Goal: Transaction & Acquisition: Purchase product/service

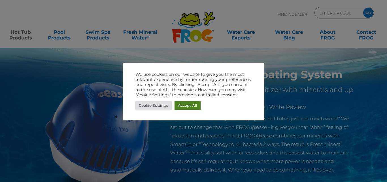
click at [187, 106] on link "Accept All" at bounding box center [187, 105] width 26 height 9
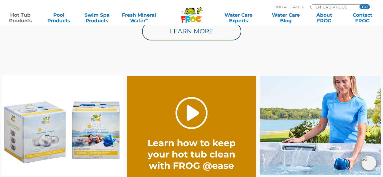
scroll to position [453, 0]
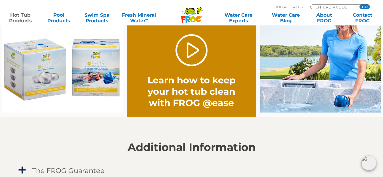
click at [42, 82] on img at bounding box center [62, 63] width 120 height 100
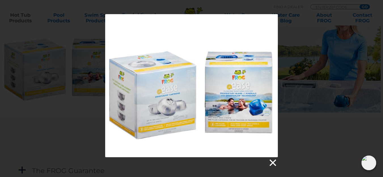
click at [271, 161] on link at bounding box center [272, 163] width 8 height 8
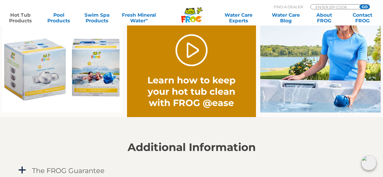
click at [67, 112] on img at bounding box center [62, 63] width 120 height 100
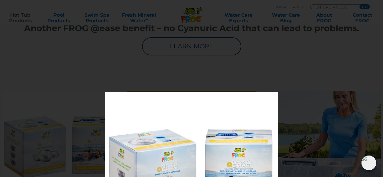
scroll to position [368, 0]
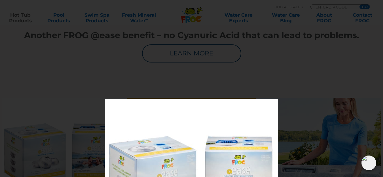
click at [263, 112] on div at bounding box center [191, 170] width 172 height 143
click at [330, 122] on div at bounding box center [191, 175] width 383 height 153
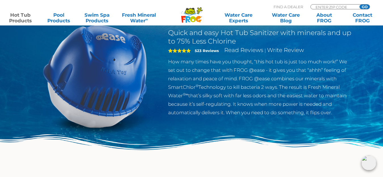
scroll to position [0, 0]
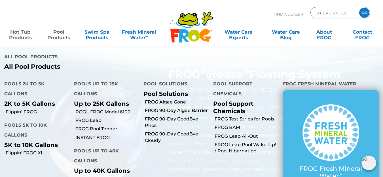
click at [56, 33] on link "Pool Products" at bounding box center [59, 31] width 30 height 11
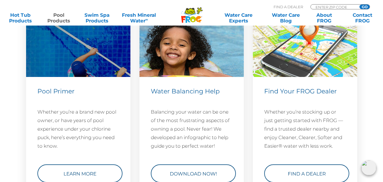
scroll to position [2100, 0]
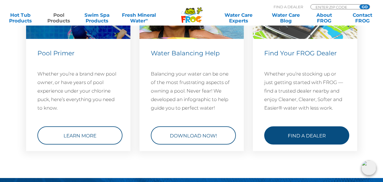
click at [290, 131] on link "Find a Dealer" at bounding box center [306, 135] width 85 height 18
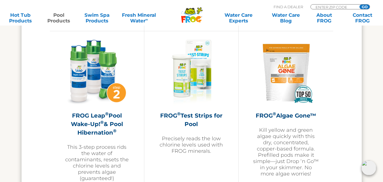
scroll to position [1533, 0]
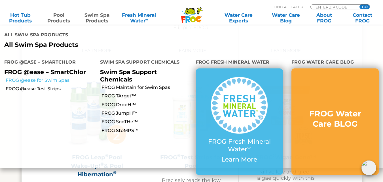
click at [42, 77] on link "FROG @ease for Swim Spas" at bounding box center [51, 80] width 90 height 6
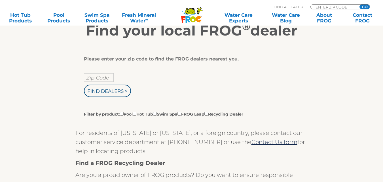
scroll to position [85, 0]
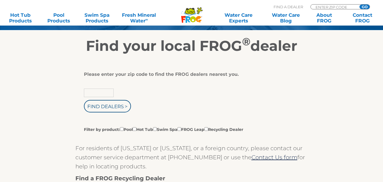
click at [106, 92] on input "text" at bounding box center [99, 92] width 30 height 8
type input "72703"
click at [99, 108] on input "Find Dealers >" at bounding box center [107, 106] width 47 height 12
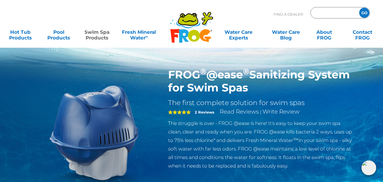
click at [324, 9] on input "Zip Code Form" at bounding box center [334, 13] width 38 height 8
type input "72703"
click at [364, 14] on input "GO" at bounding box center [364, 13] width 10 height 10
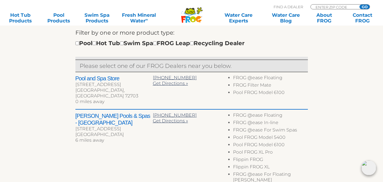
scroll to position [198, 0]
click at [123, 44] on input "checkbox" at bounding box center [122, 44] width 4 height 4
checkbox input "true"
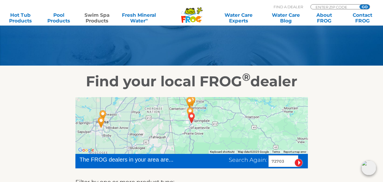
scroll to position [33, 0]
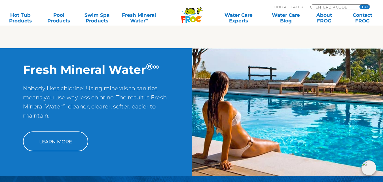
scroll to position [425, 0]
